Goal: Find contact information: Find contact information

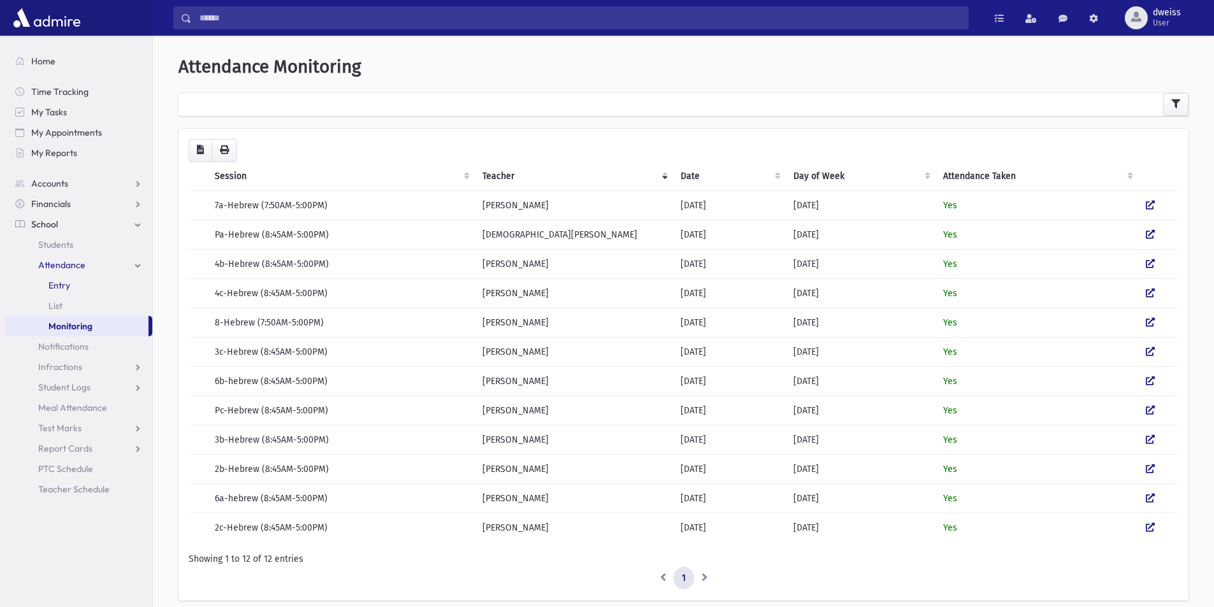
scroll to position [50, 0]
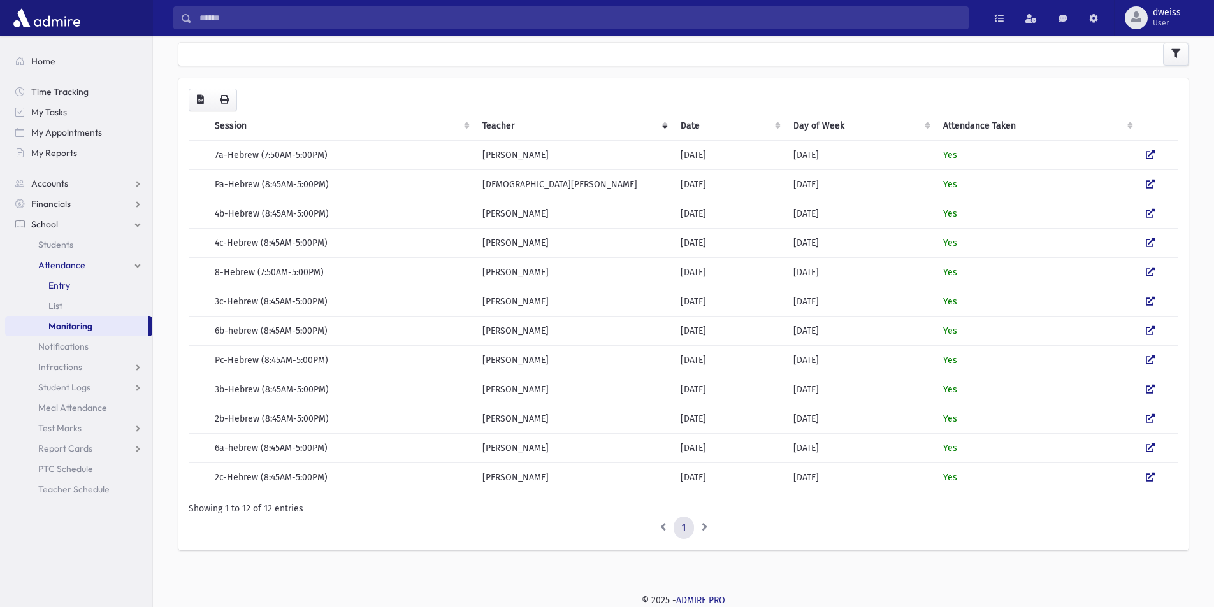
click at [82, 292] on link "Entry" at bounding box center [78, 285] width 147 height 20
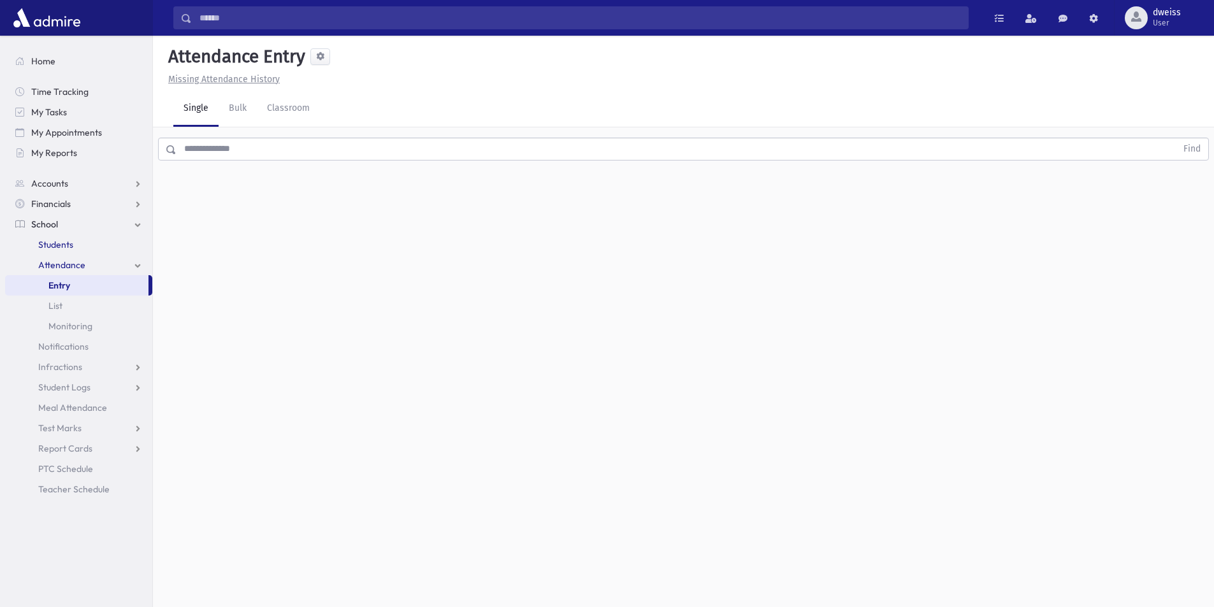
click at [60, 240] on span "Students" at bounding box center [55, 244] width 35 height 11
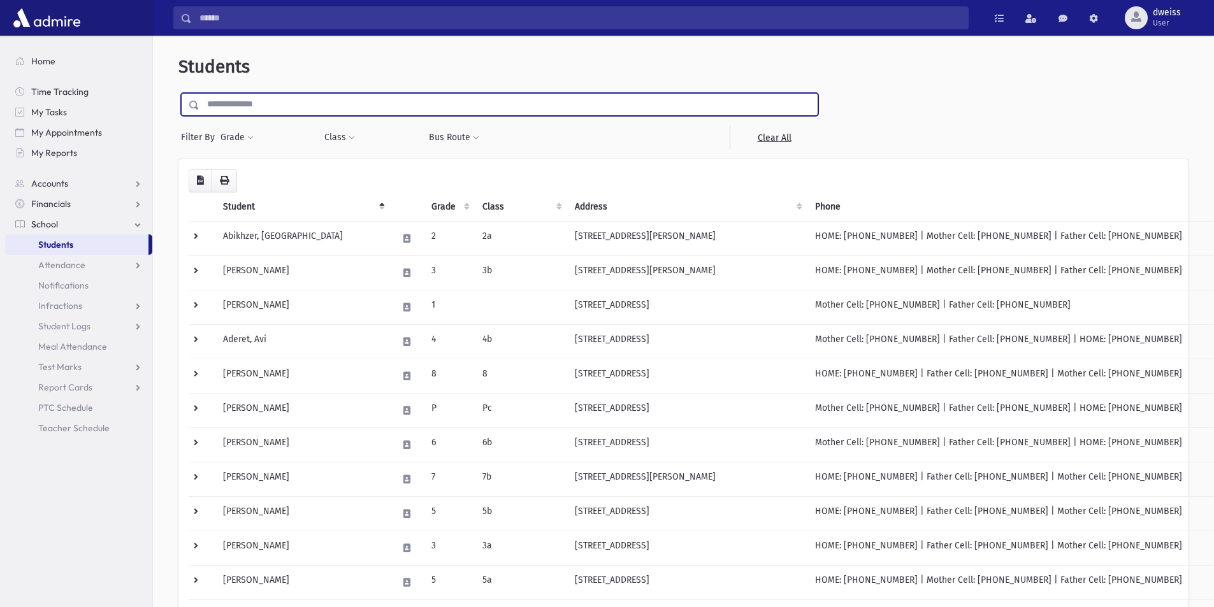
click at [220, 98] on input "text" at bounding box center [508, 104] width 618 height 23
type input "*********"
click at [178, 93] on input "submit" at bounding box center [196, 101] width 36 height 17
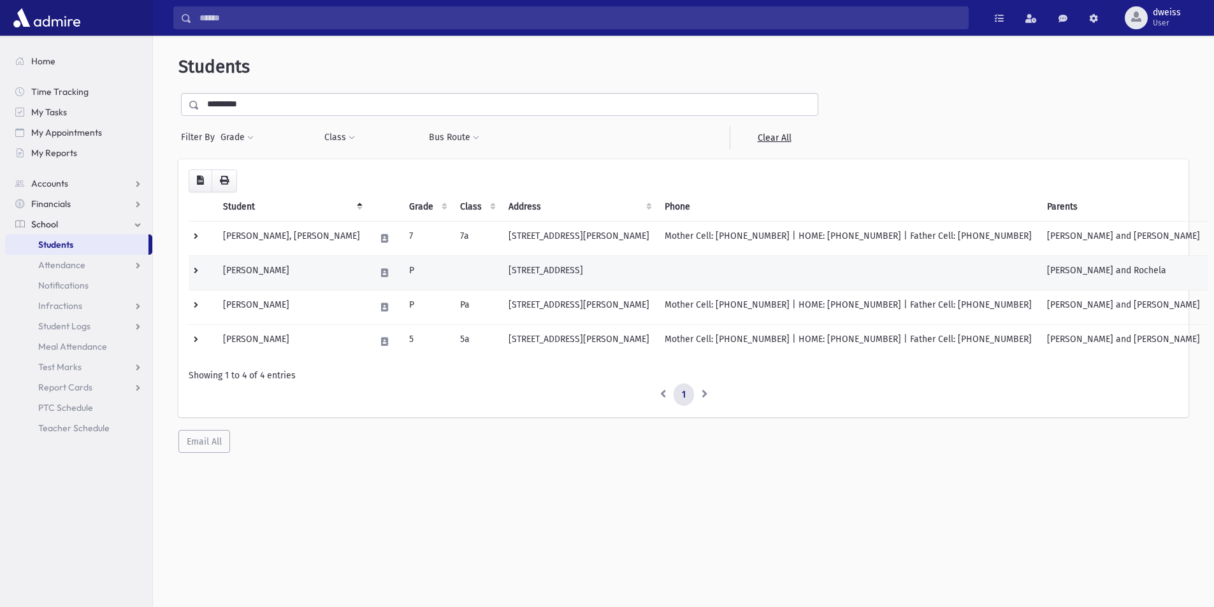
click at [452, 278] on td at bounding box center [476, 272] width 48 height 34
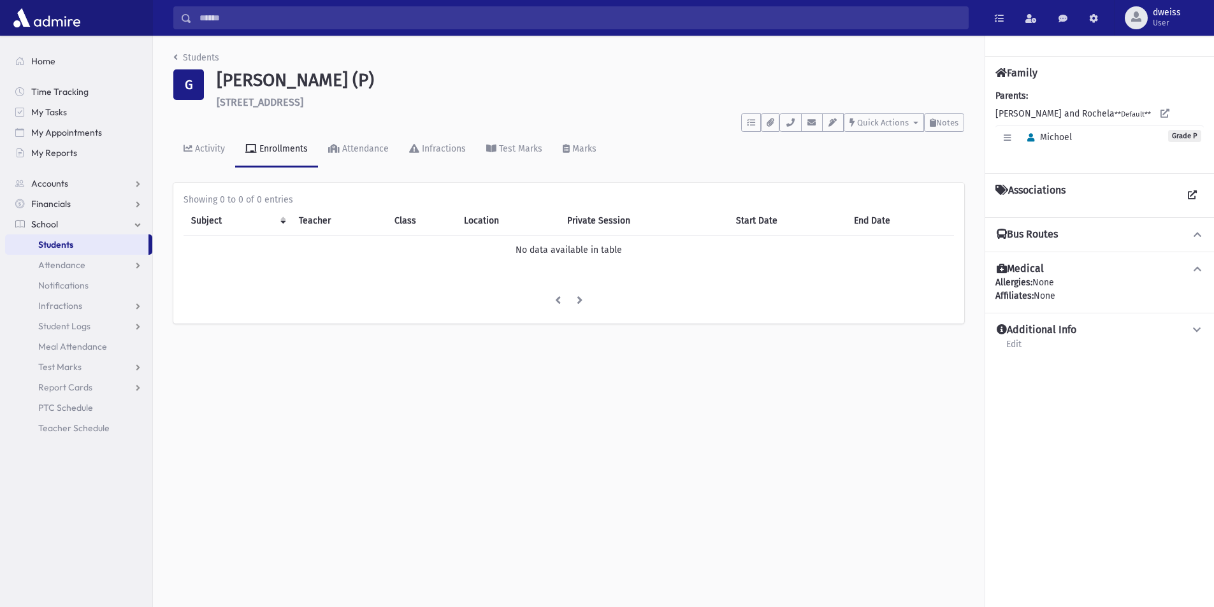
click at [1086, 238] on div "Bus Routes" at bounding box center [1099, 234] width 229 height 34
click at [1195, 239] on icon at bounding box center [1196, 234] width 11 height 9
click at [176, 53] on icon "breadcrumb" at bounding box center [175, 57] width 4 height 9
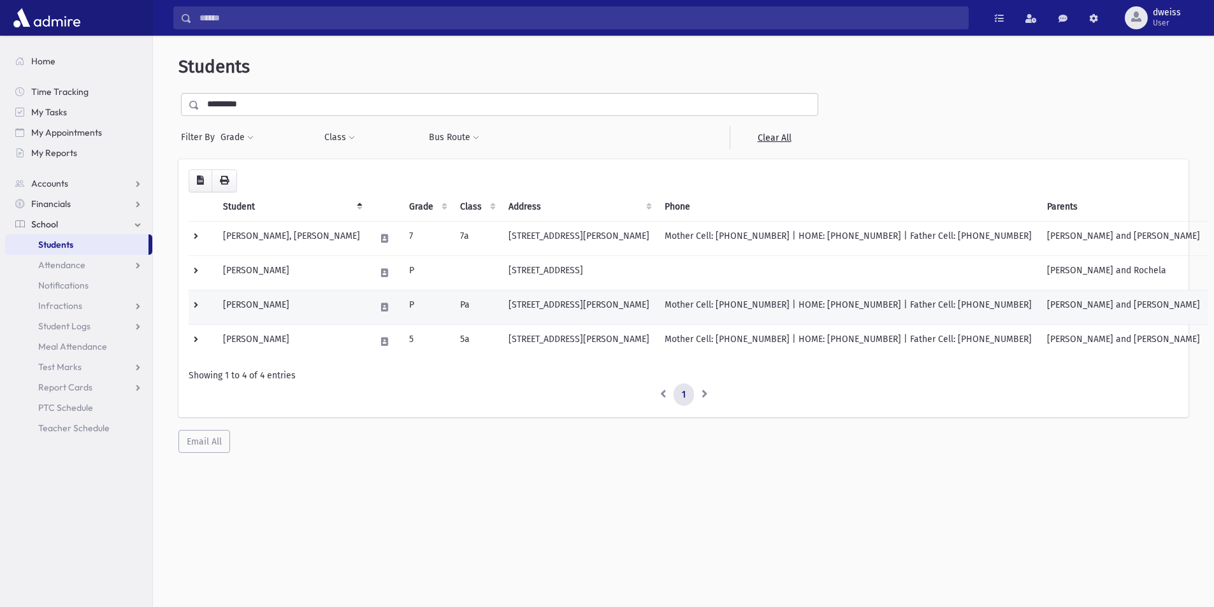
click at [401, 309] on td "P" at bounding box center [426, 307] width 51 height 34
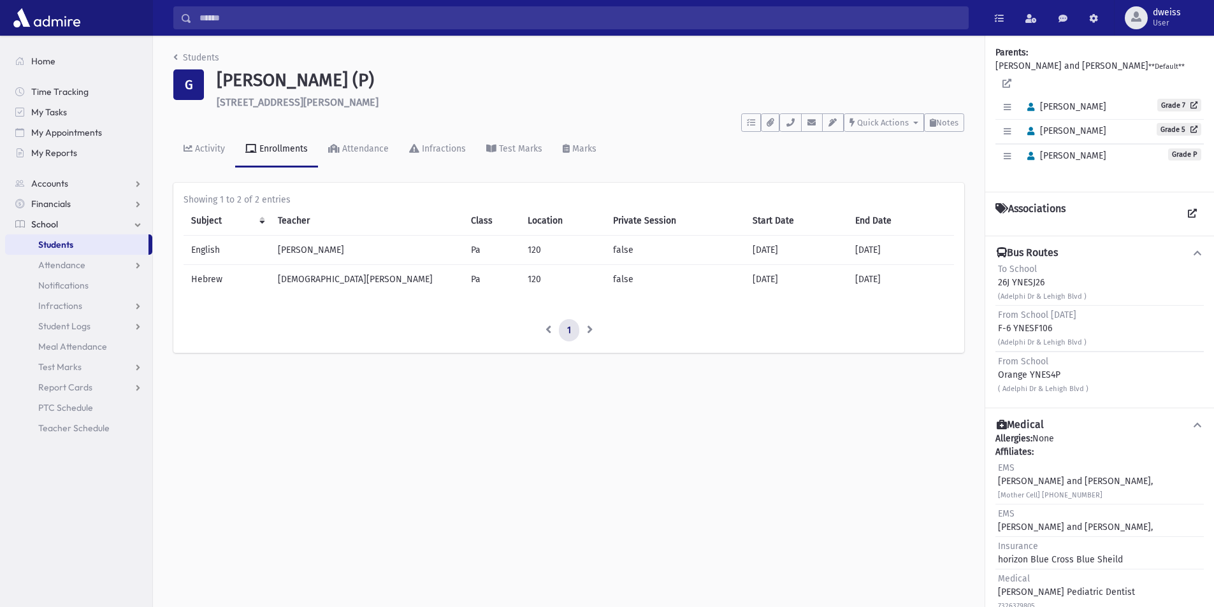
scroll to position [64, 0]
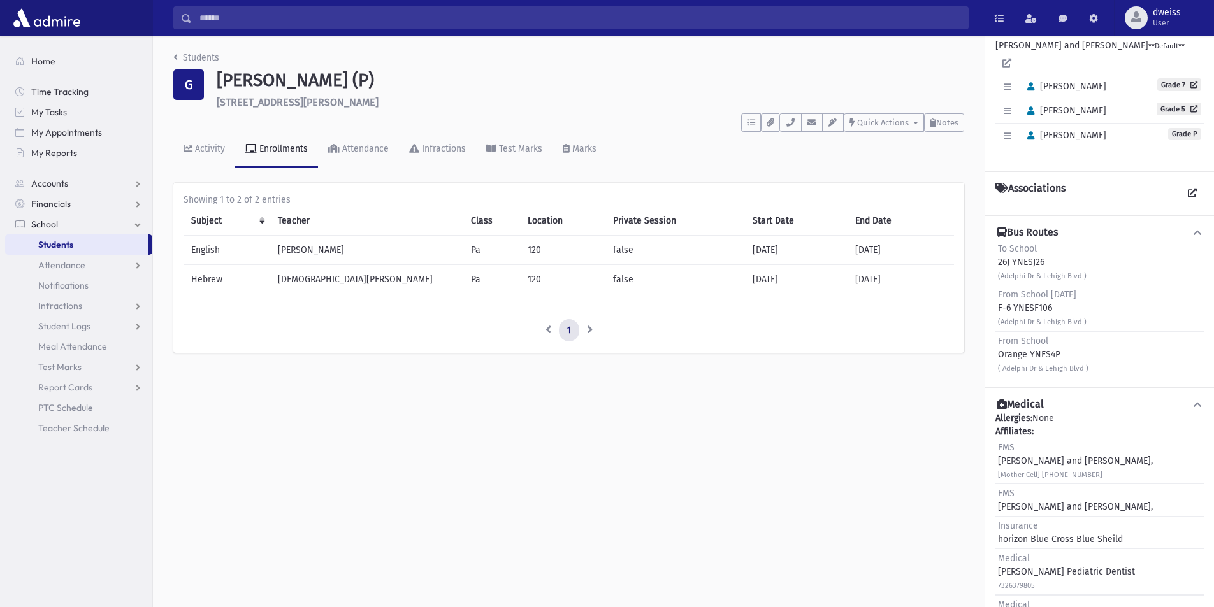
drag, startPoint x: 1092, startPoint y: 357, endPoint x: 992, endPoint y: 326, distance: 104.8
click at [992, 326] on div "Bus Routes To School 26J YNESJ26 (Adelphi Dr & Lehigh Blvd ) From School [DATE]…" at bounding box center [1099, 301] width 229 height 172
click at [1098, 354] on div "From School Orange YNES4P ( Adelphi Dr & Lehigh Blvd )" at bounding box center [1099, 354] width 208 height 46
drag, startPoint x: 1096, startPoint y: 354, endPoint x: 989, endPoint y: 329, distance: 109.7
click at [989, 329] on div "Bus Routes To School 26J YNESJ26 (Adelphi Dr & Lehigh Blvd ) From School Friday…" at bounding box center [1099, 301] width 229 height 172
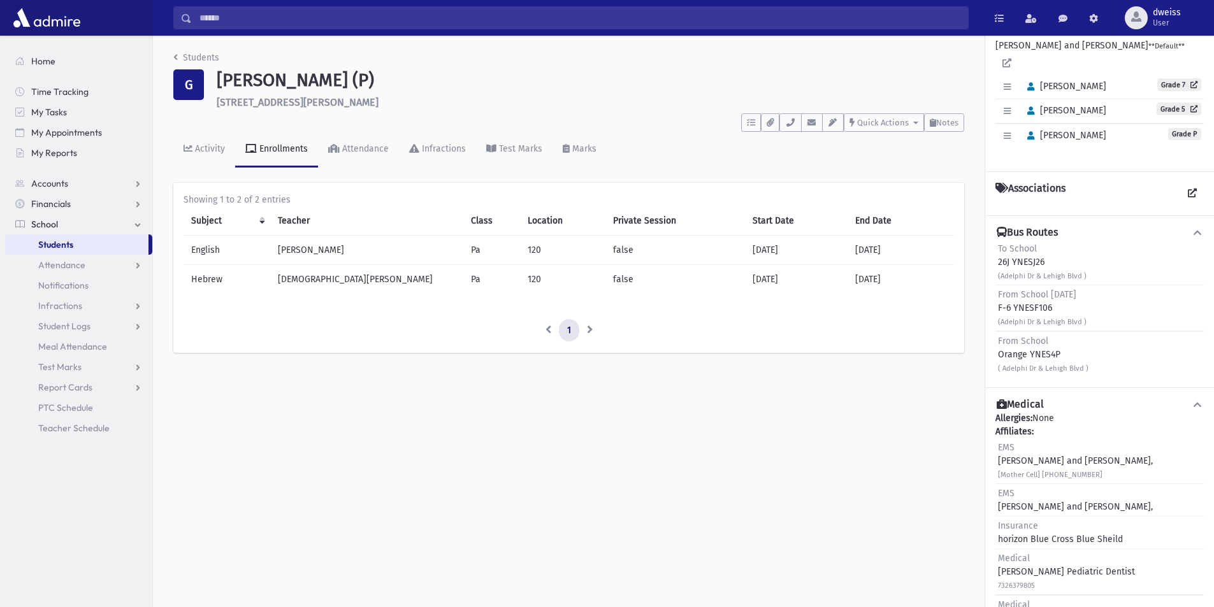
click at [1099, 355] on div "From School Orange YNES4P ( Adelphi Dr & Lehigh Blvd )" at bounding box center [1099, 354] width 208 height 46
drag, startPoint x: 1099, startPoint y: 355, endPoint x: 1008, endPoint y: 330, distance: 94.4
click at [1008, 331] on div "From School Orange YNES4P ( Adelphi Dr & Lehigh Blvd )" at bounding box center [1099, 354] width 208 height 46
click at [1089, 359] on div "From School Orange YNES4P ( Adelphi Dr & Lehigh Blvd )" at bounding box center [1099, 354] width 208 height 46
drag, startPoint x: 1092, startPoint y: 354, endPoint x: 993, endPoint y: 329, distance: 102.3
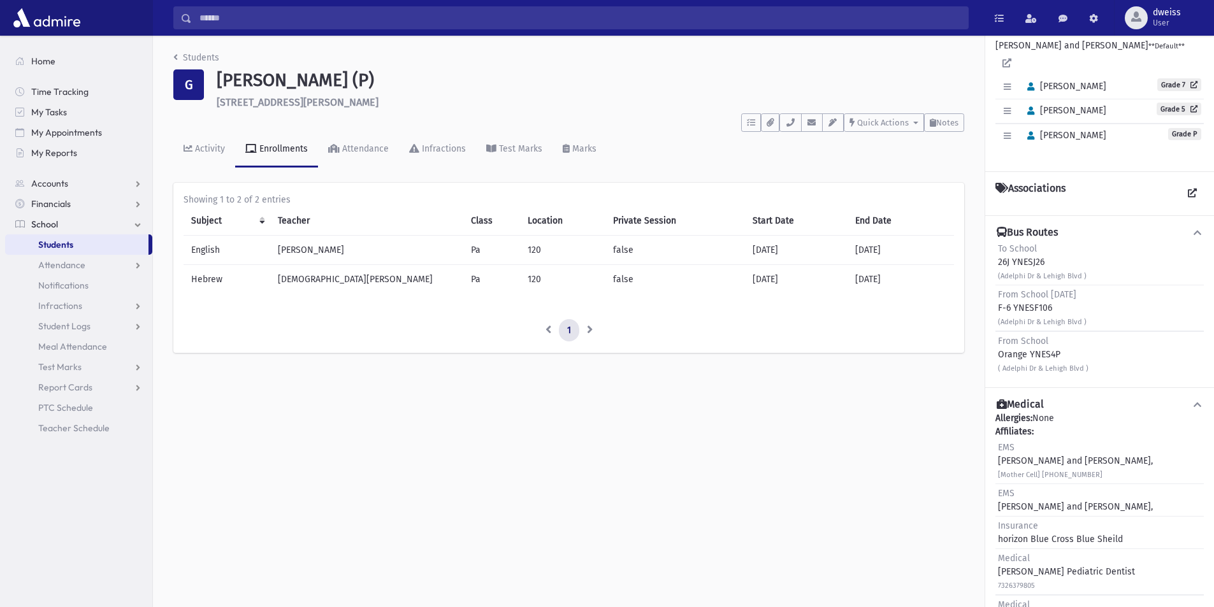
click at [993, 329] on div "Bus Routes To School 26J YNESJ26 (Adelphi Dr & Lehigh Blvd ) From School Friday…" at bounding box center [1099, 301] width 229 height 172
click at [1084, 364] on div "Bus Routes To School 26J YNESJ26 (Adelphi Dr & Lehigh Blvd ) From School Friday…" at bounding box center [1099, 301] width 229 height 172
drag, startPoint x: 1092, startPoint y: 355, endPoint x: 998, endPoint y: 355, distance: 94.3
click at [998, 355] on div "From School Orange YNES4P ( Adelphi Dr & Lehigh Blvd )" at bounding box center [1099, 354] width 208 height 46
click at [1093, 355] on div "From School Orange YNES4P ( Adelphi Dr & Lehigh Blvd )" at bounding box center [1099, 354] width 208 height 46
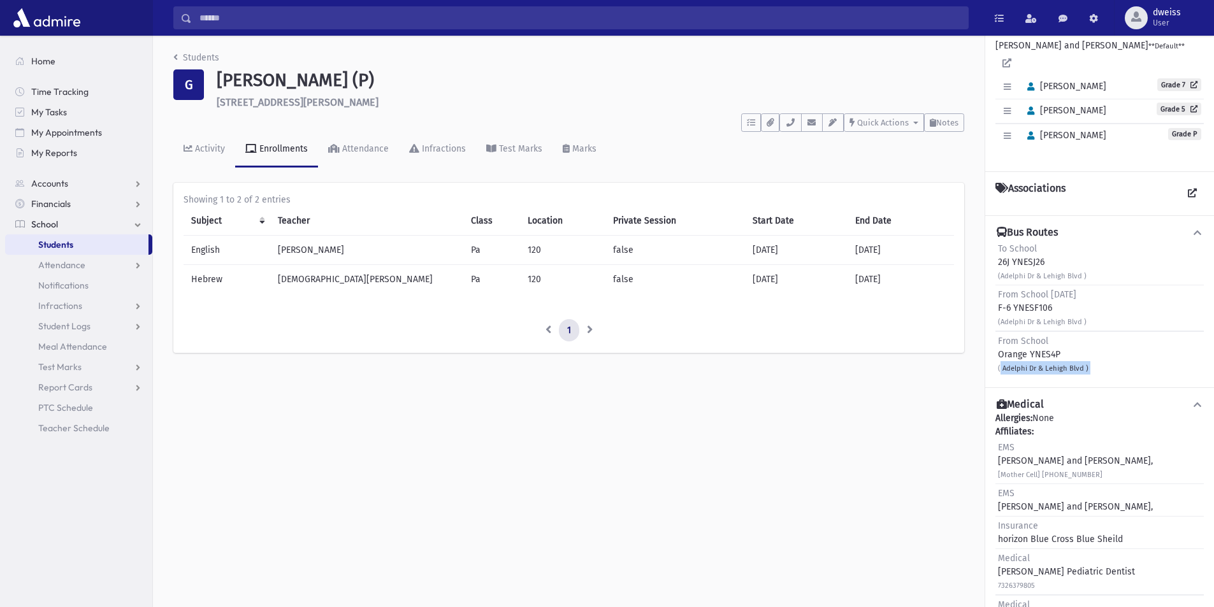
drag, startPoint x: 1093, startPoint y: 355, endPoint x: 990, endPoint y: 368, distance: 104.0
click at [990, 368] on div "Bus Routes To School 26J YNESJ26 (Adelphi Dr & Lehigh Blvd ) From School Friday…" at bounding box center [1099, 301] width 229 height 172
click at [183, 59] on link "Students" at bounding box center [196, 57] width 46 height 11
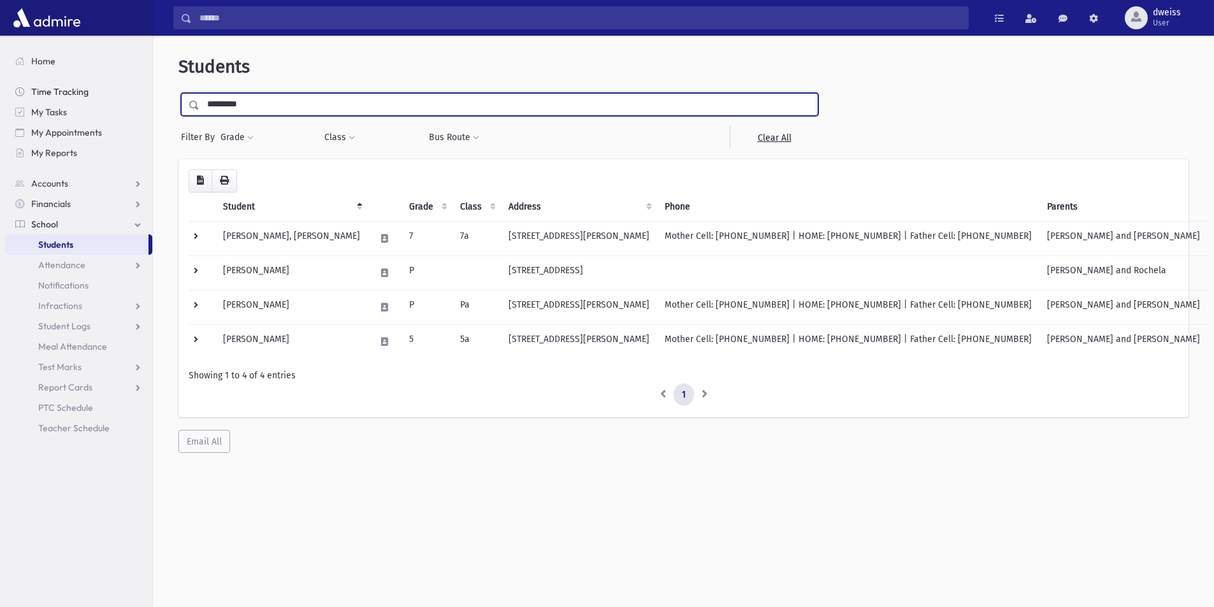
drag, startPoint x: 255, startPoint y: 111, endPoint x: 140, endPoint y: 83, distance: 118.0
click at [140, 83] on div "Search Results All Accounts" at bounding box center [607, 320] width 1214 height 641
click at [227, 101] on input "text" at bounding box center [508, 104] width 618 height 23
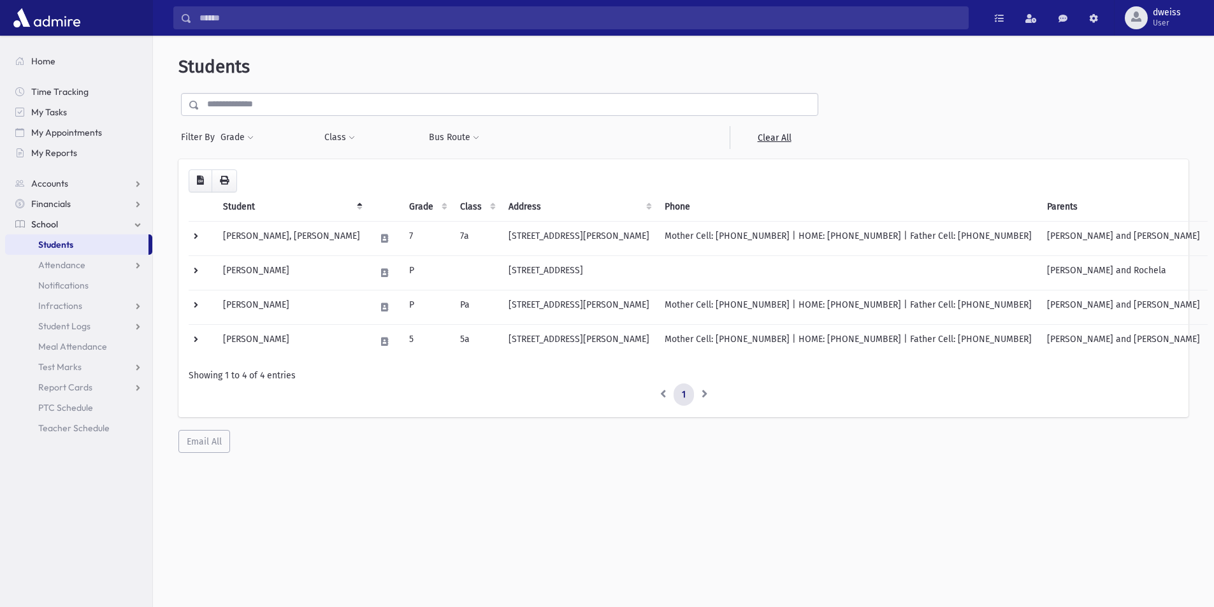
click at [275, 87] on div "Students Filter By Grade * * * * * * * * * Filter Class ** ** ** * ** *" at bounding box center [683, 254] width 1050 height 427
drag, startPoint x: 245, startPoint y: 106, endPoint x: 257, endPoint y: 96, distance: 15.9
click at [245, 106] on input "text" at bounding box center [508, 104] width 618 height 23
click at [282, 82] on div "Students Filter By Grade * * * * * * * * * Filter Class ** ** ** * ** *" at bounding box center [683, 254] width 1050 height 427
click at [260, 98] on input "text" at bounding box center [508, 104] width 618 height 23
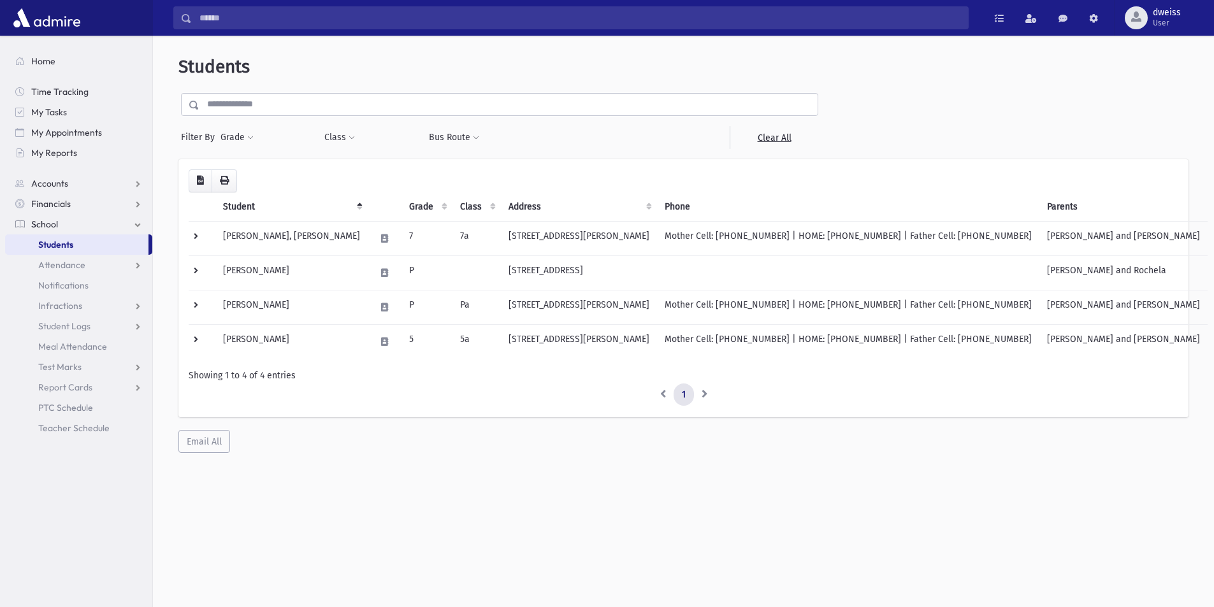
click at [276, 79] on div "Students Filter By Grade * * * * * * * * * Filter Class ** ** ** * ** *" at bounding box center [683, 254] width 1050 height 427
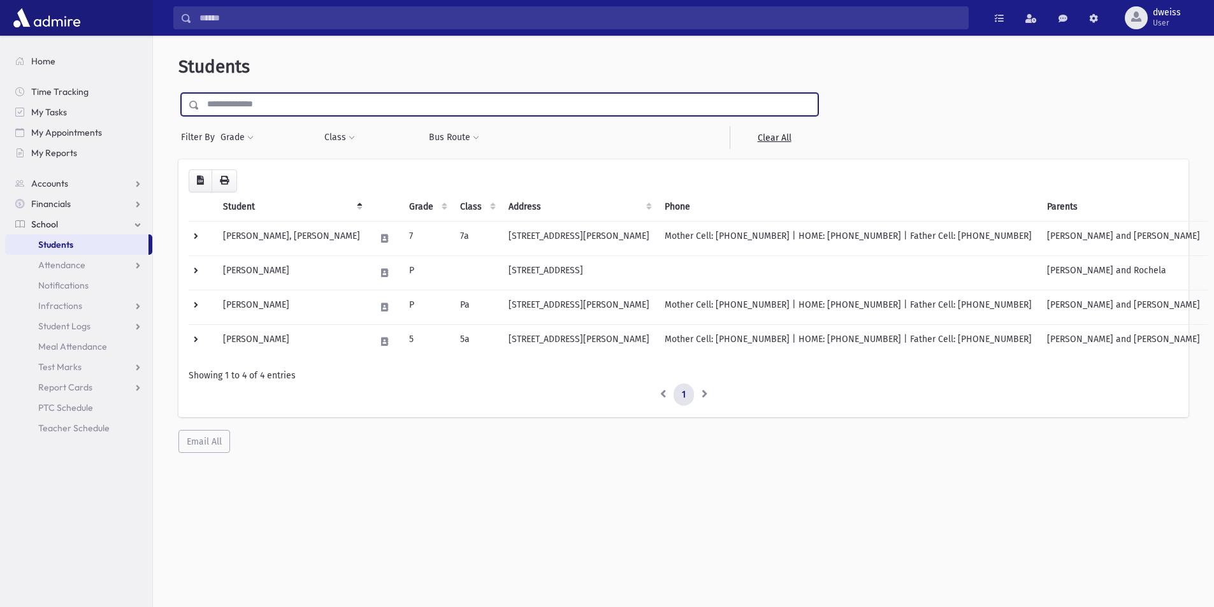
click at [255, 102] on input "text" at bounding box center [508, 104] width 618 height 23
click at [247, 106] on input "text" at bounding box center [508, 104] width 618 height 23
type input "******"
click at [178, 93] on input "submit" at bounding box center [196, 101] width 36 height 17
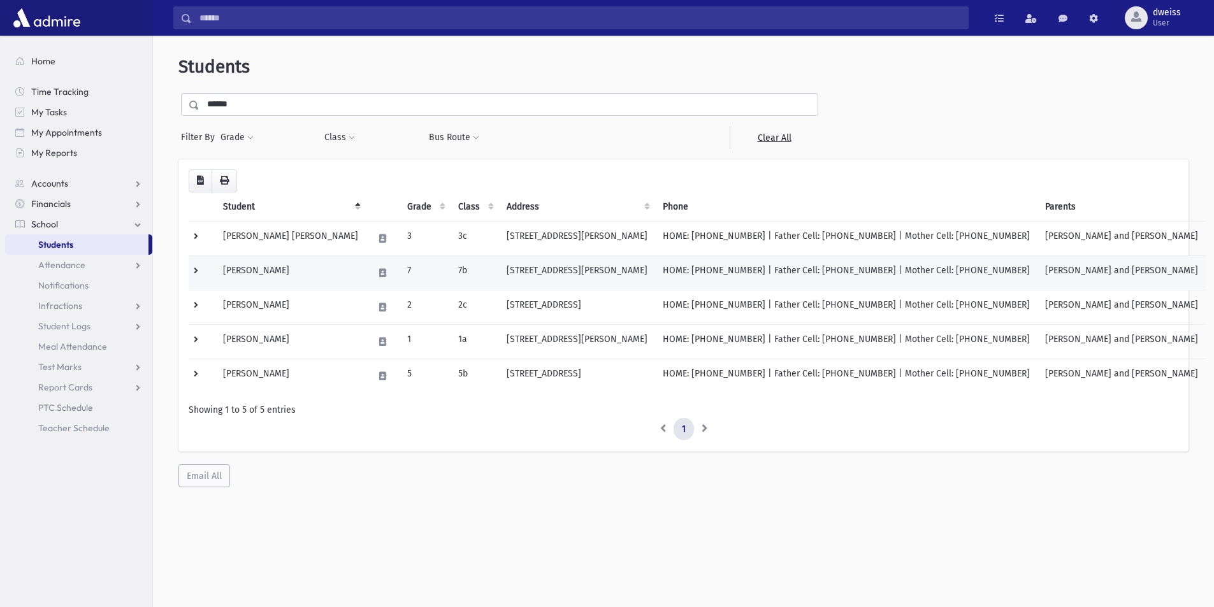
click at [466, 275] on td "7b" at bounding box center [474, 272] width 48 height 34
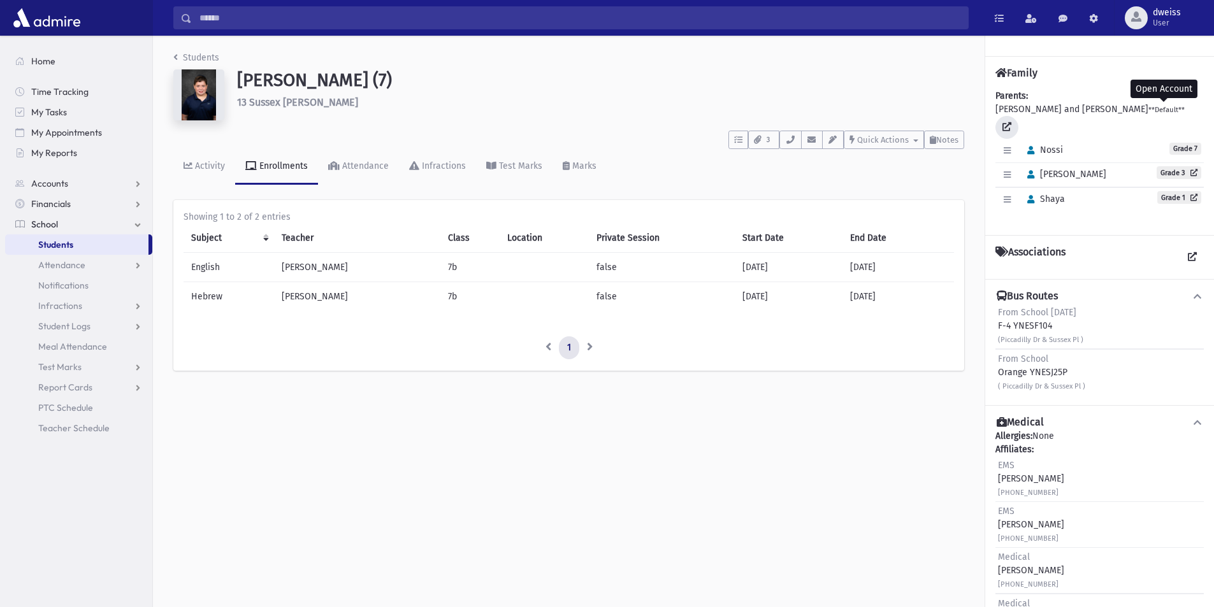
click at [1011, 122] on icon at bounding box center [1006, 126] width 9 height 9
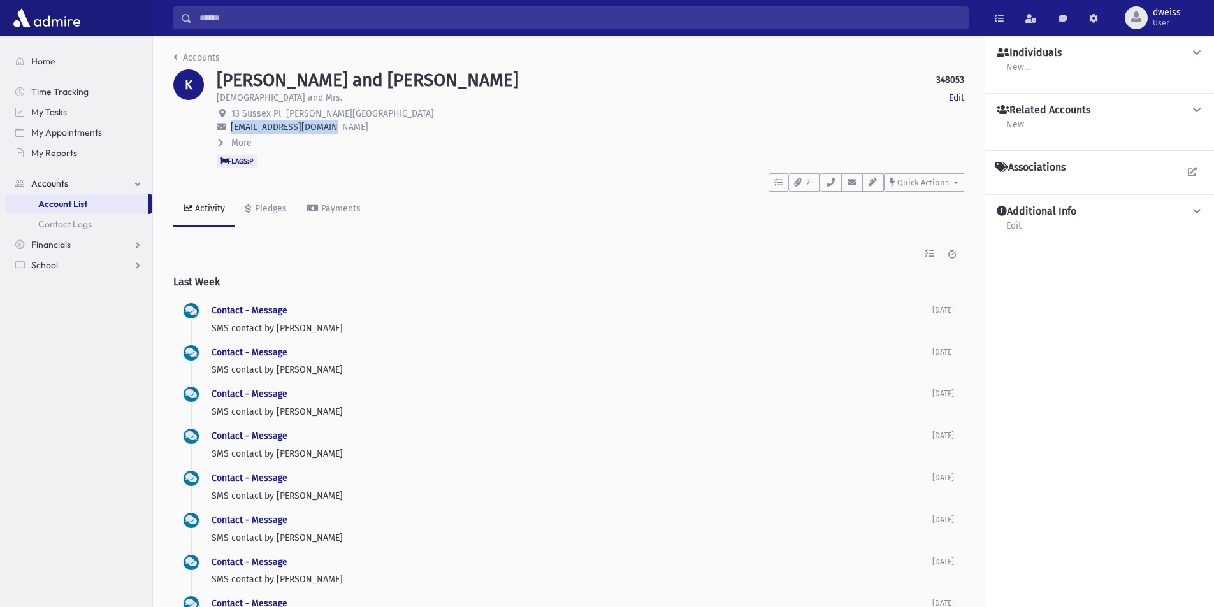
drag, startPoint x: 340, startPoint y: 125, endPoint x: 232, endPoint y: 123, distance: 107.7
click at [232, 123] on p "[EMAIL_ADDRESS][DOMAIN_NAME]" at bounding box center [590, 126] width 747 height 13
copy span "[EMAIL_ADDRESS][DOMAIN_NAME]"
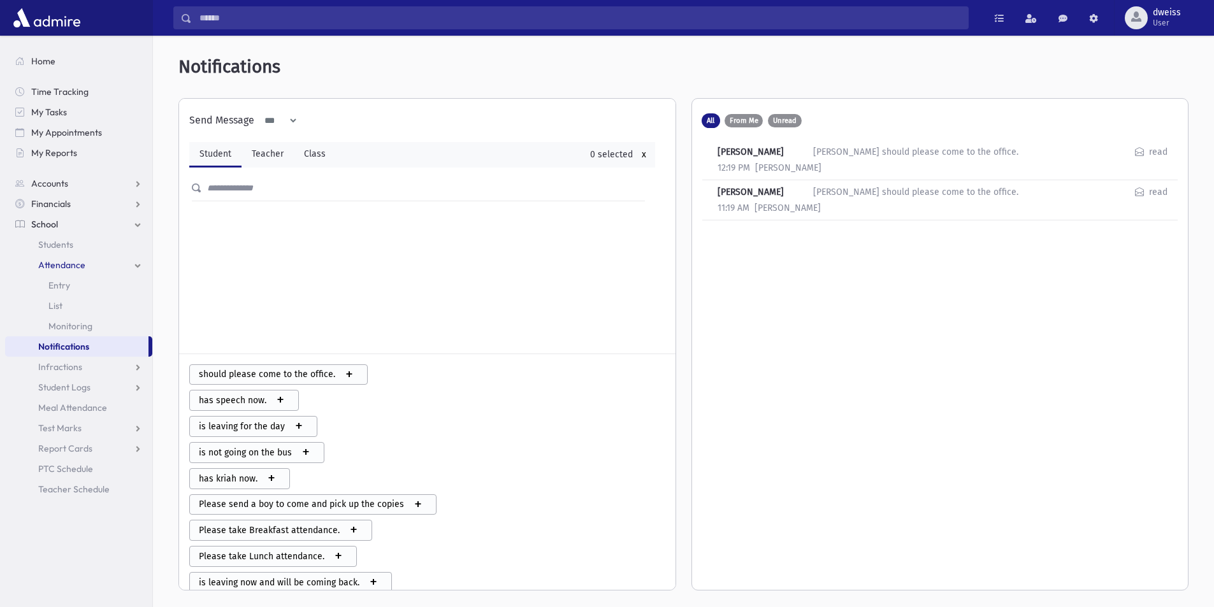
scroll to position [278, 0]
